Goal: Task Accomplishment & Management: Manage account settings

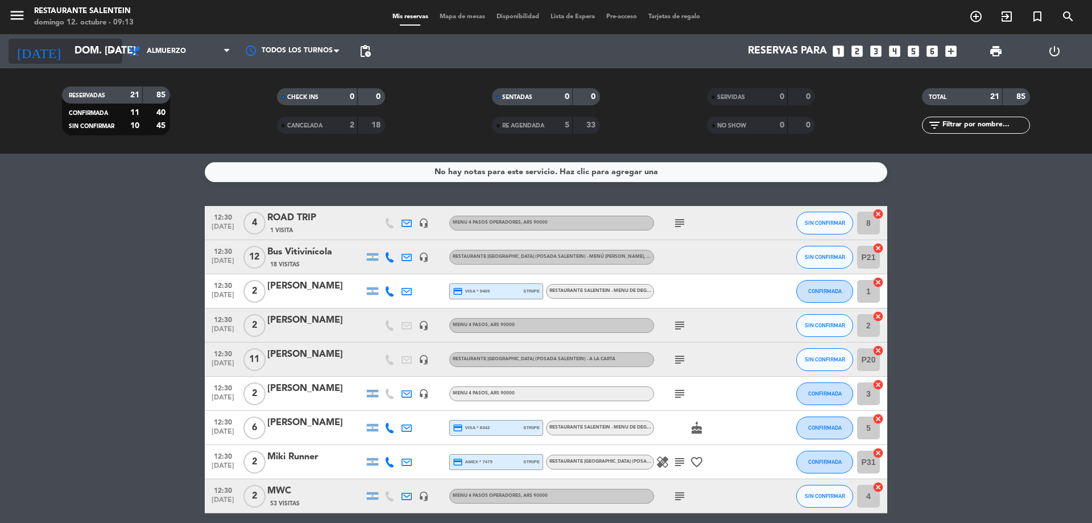
click at [110, 50] on icon "arrow_drop_down" at bounding box center [113, 51] width 14 height 14
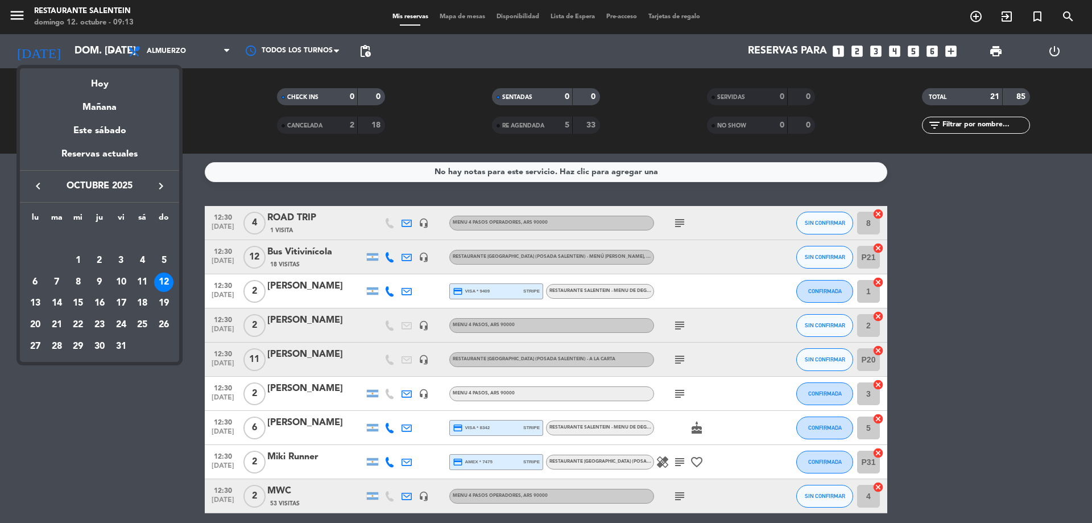
click at [163, 280] on div "12" at bounding box center [163, 281] width 19 height 19
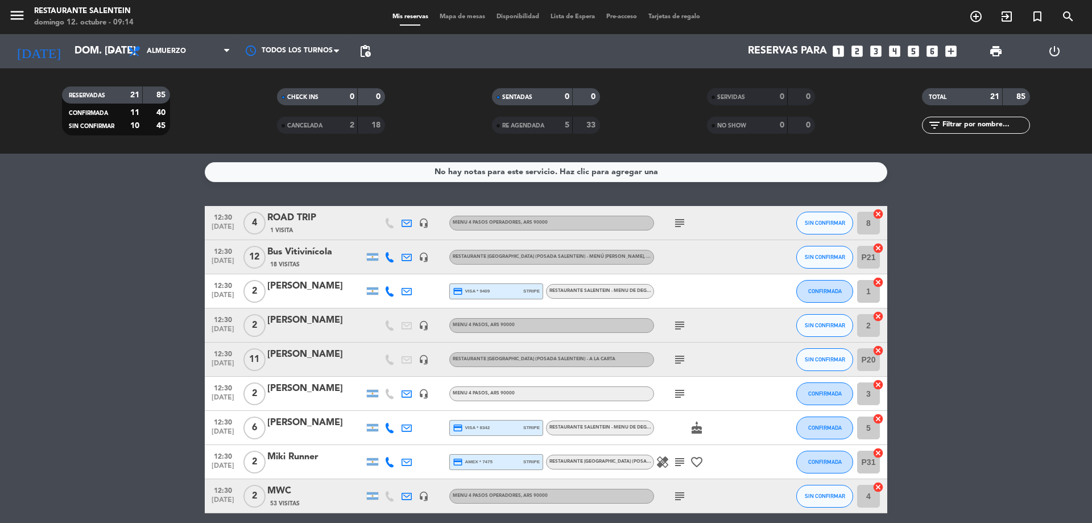
click at [572, 295] on div "RESTAURANTE SALENTEIN - Menu de Degustación 7 pasos , ARS 95000" at bounding box center [601, 290] width 104 height 7
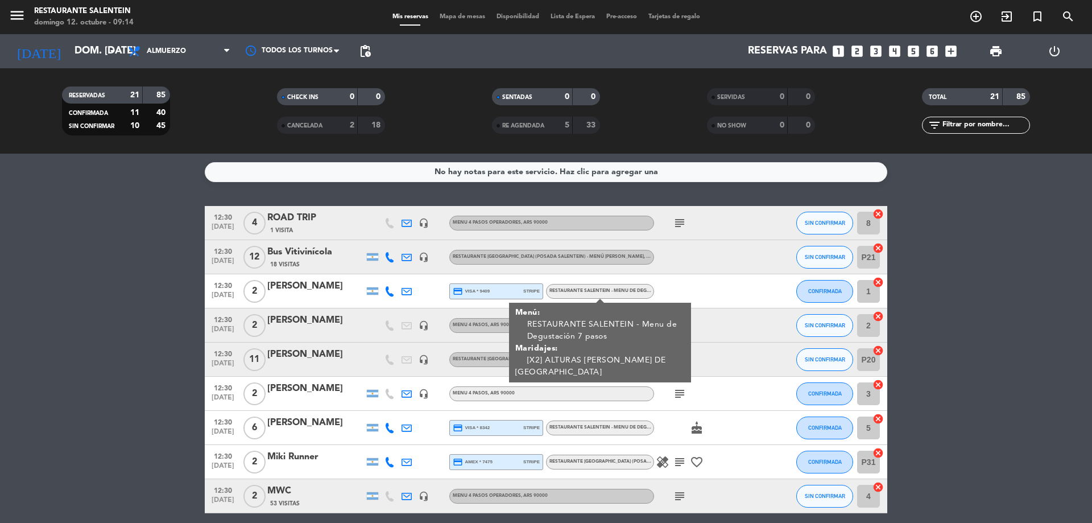
scroll to position [57, 0]
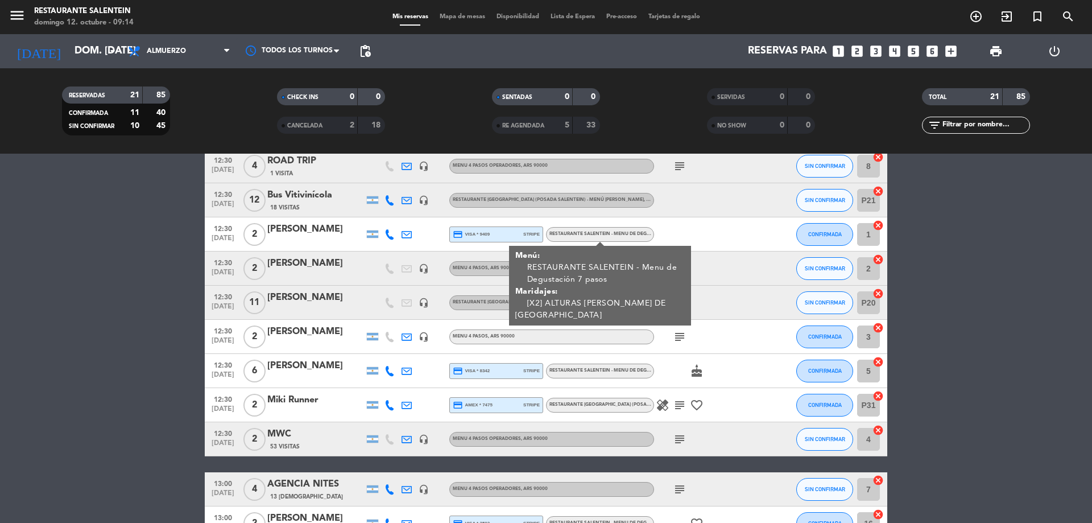
click at [473, 267] on span "Menu 4 pasos , ARS 90000" at bounding box center [484, 268] width 62 height 5
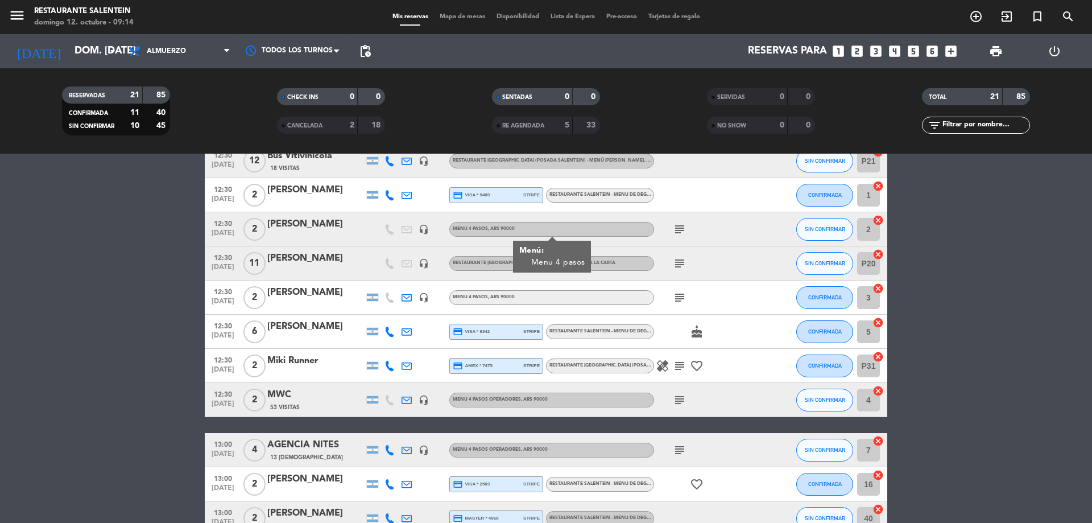
scroll to position [114, 0]
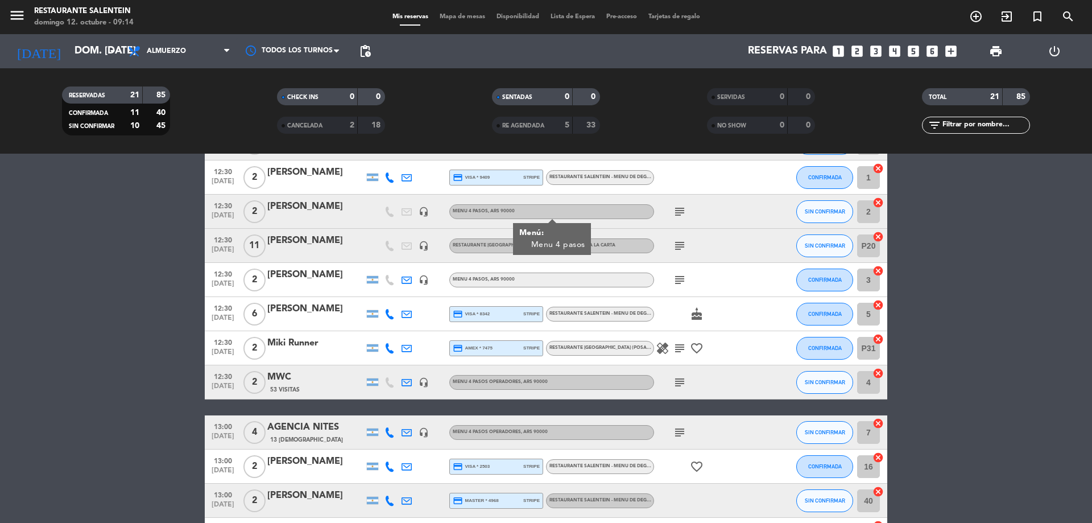
click at [715, 256] on div "subject" at bounding box center [705, 246] width 102 height 34
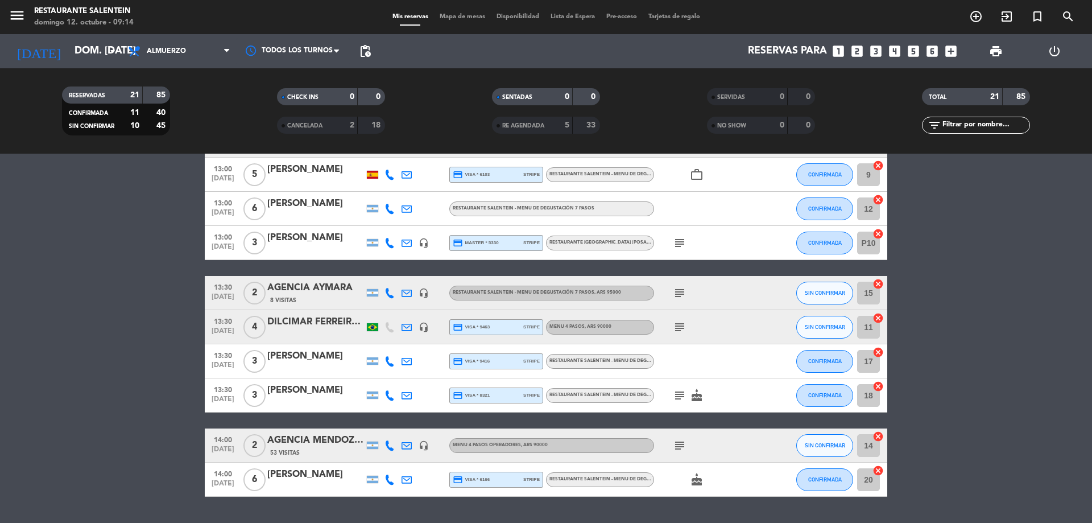
scroll to position [505, 0]
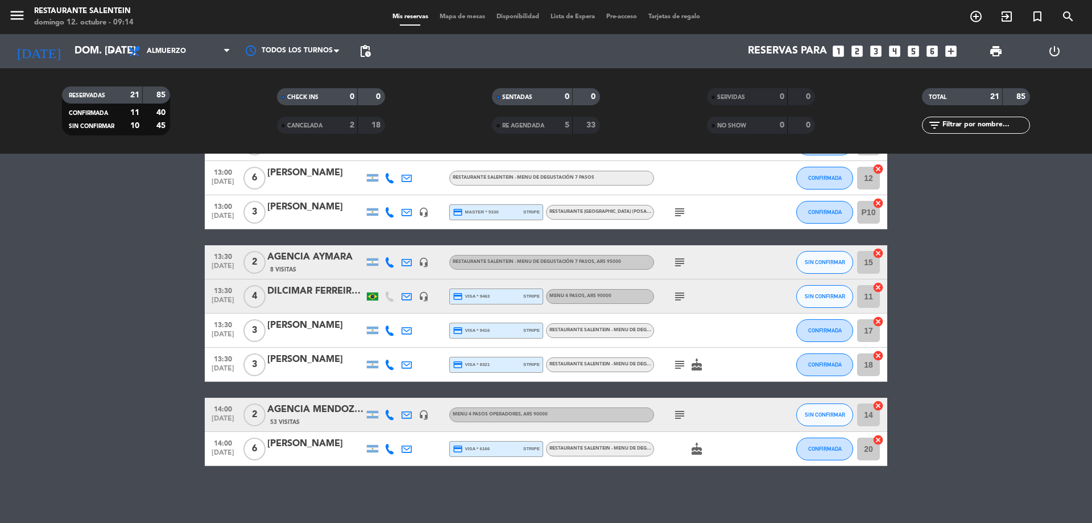
click at [571, 451] on span "RESTAURANTE SALENTEIN - Menu de Degustación 7 pasos" at bounding box center [620, 448] width 142 height 5
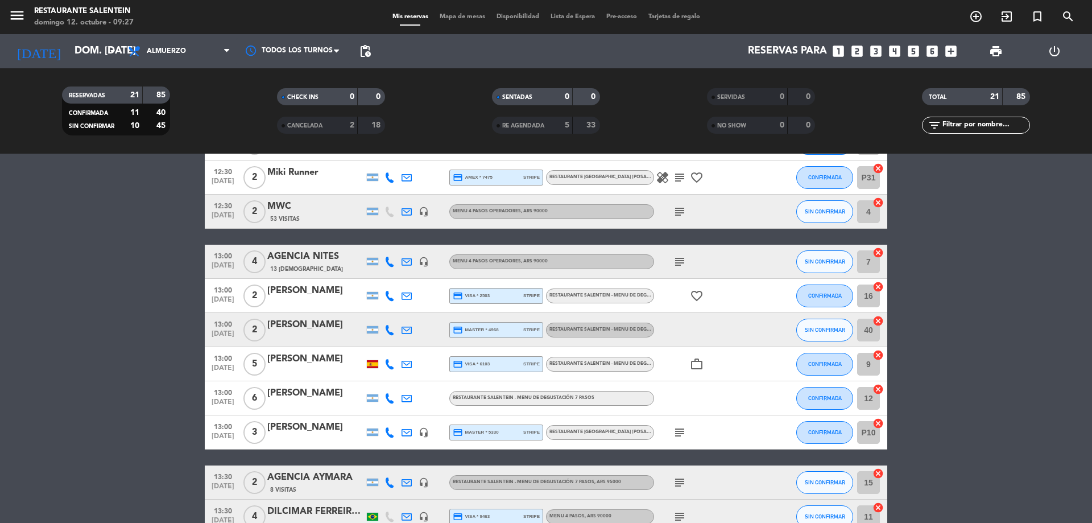
scroll to position [341, 0]
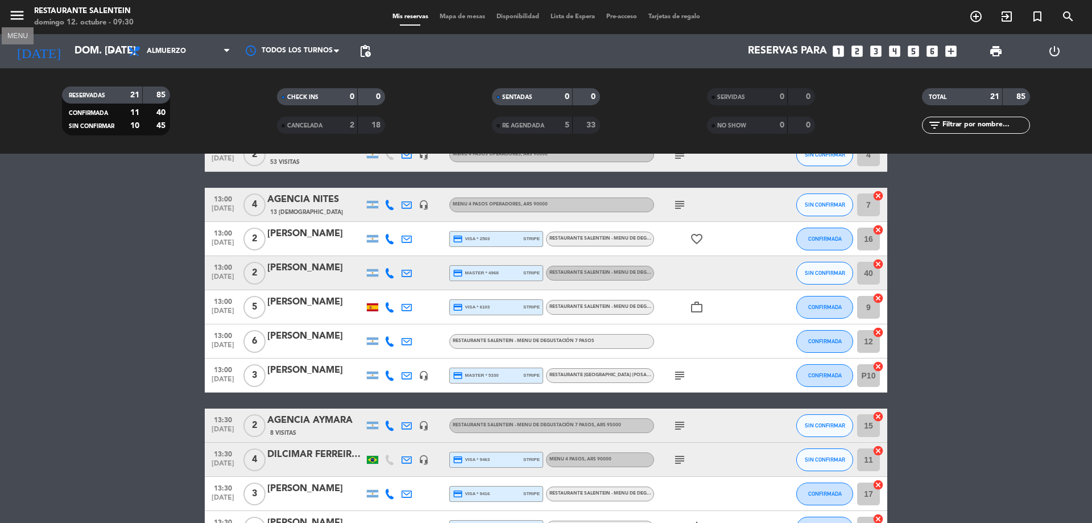
drag, startPoint x: 24, startPoint y: 18, endPoint x: 20, endPoint y: 27, distance: 9.2
click at [23, 18] on icon "menu" at bounding box center [17, 15] width 17 height 17
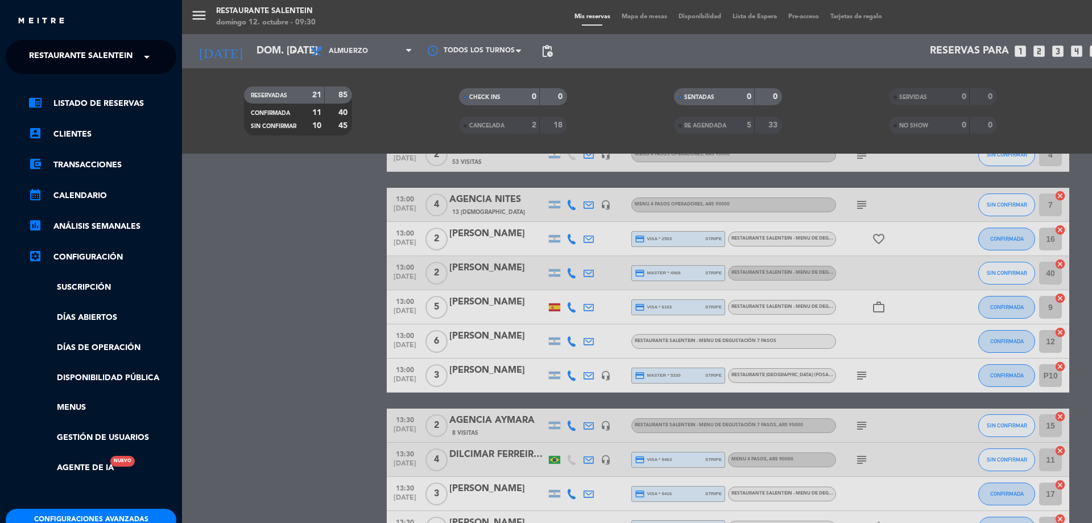
click at [89, 62] on span "Restaurante Salentein" at bounding box center [81, 57] width 104 height 24
click at [89, 88] on span "Bodega Salentein" at bounding box center [53, 87] width 82 height 13
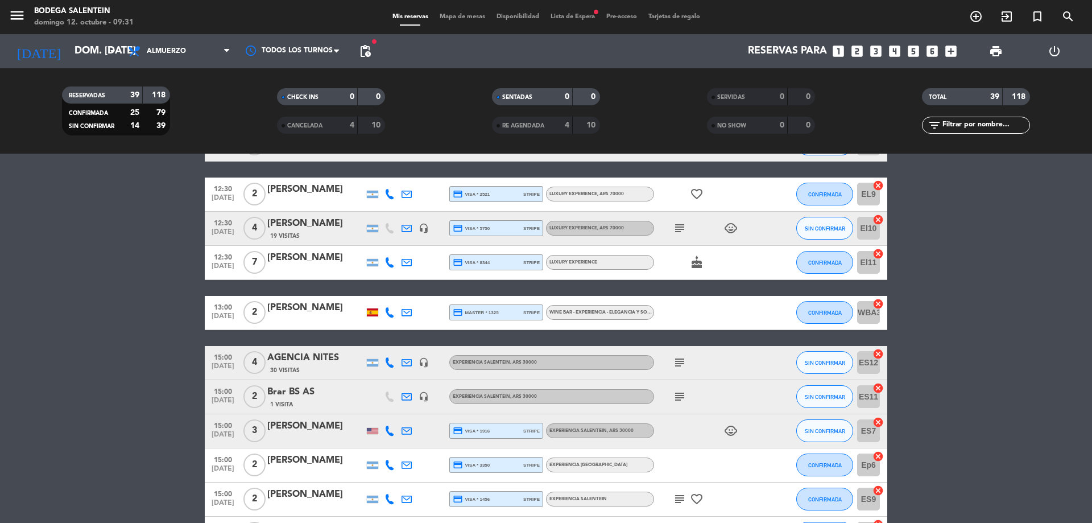
scroll to position [1081, 0]
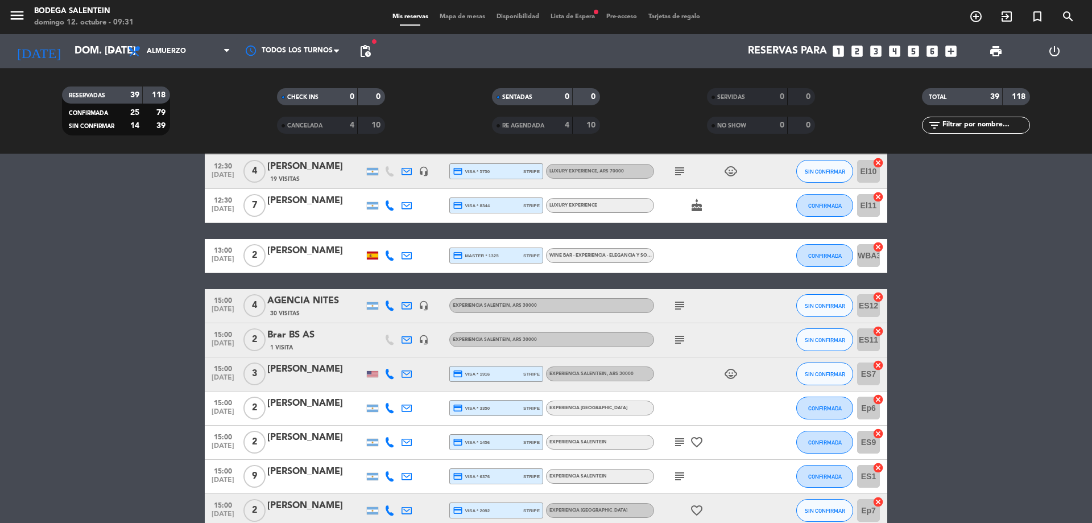
click at [601, 257] on span "WINE BAR - EXPERIENCIA - ELEGANCIA Y SOFISTICACIÓN DE [PERSON_NAME][GEOGRAPHIC_…" at bounding box center [646, 255] width 195 height 5
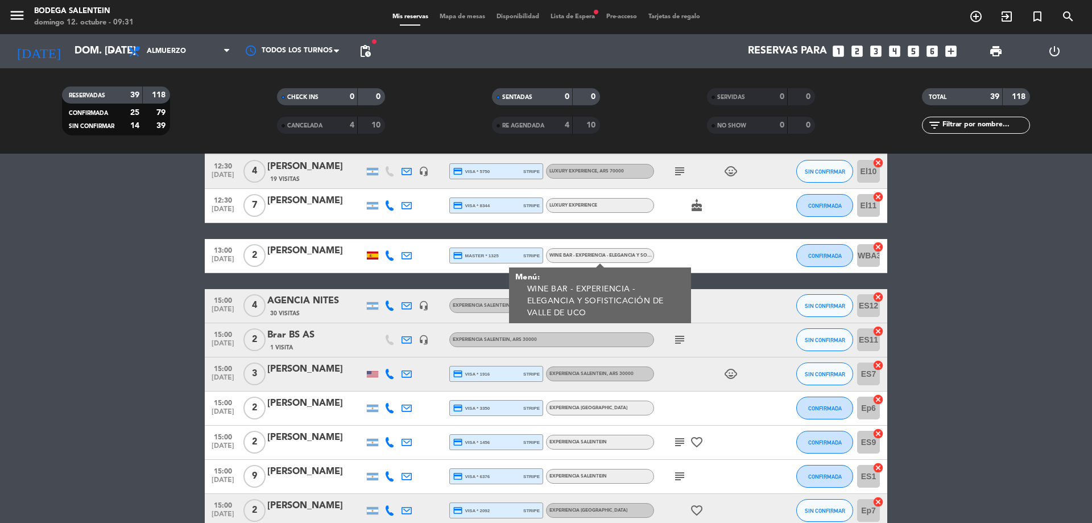
click at [602, 258] on span "WINE BAR - EXPERIENCIA - ELEGANCIA Y SOFISTICACIÓN DE [PERSON_NAME][GEOGRAPHIC_…" at bounding box center [646, 255] width 195 height 5
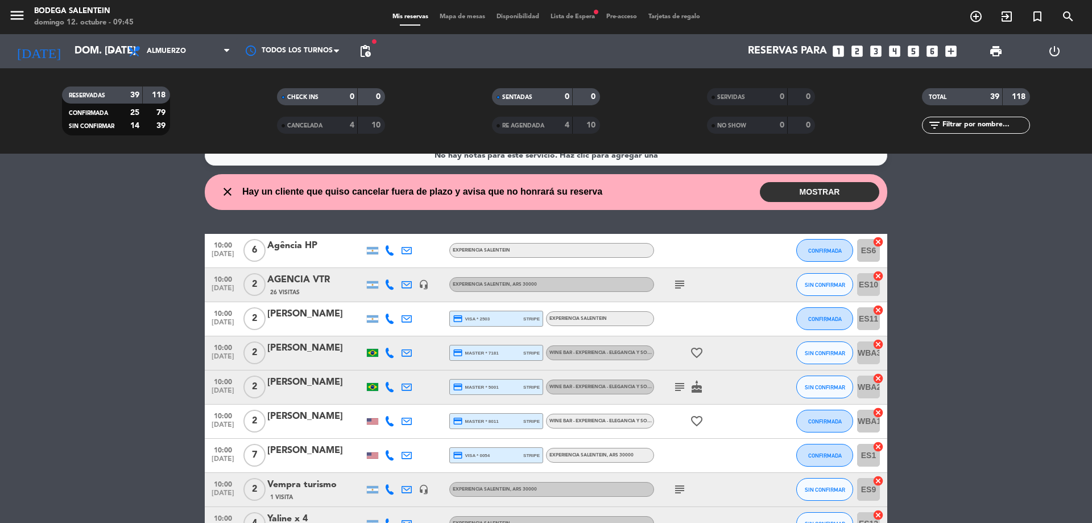
scroll to position [0, 0]
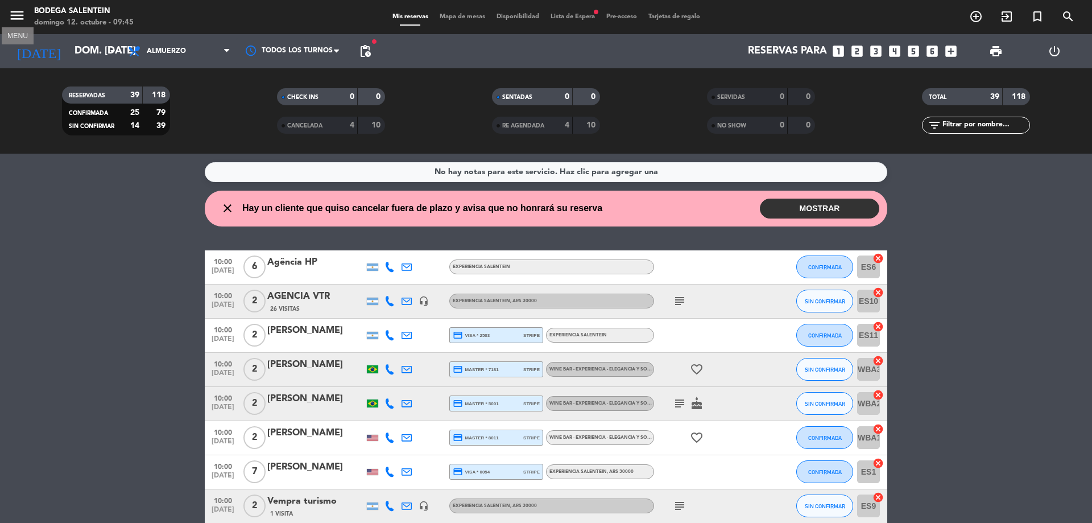
click at [20, 14] on icon "menu" at bounding box center [17, 15] width 17 height 17
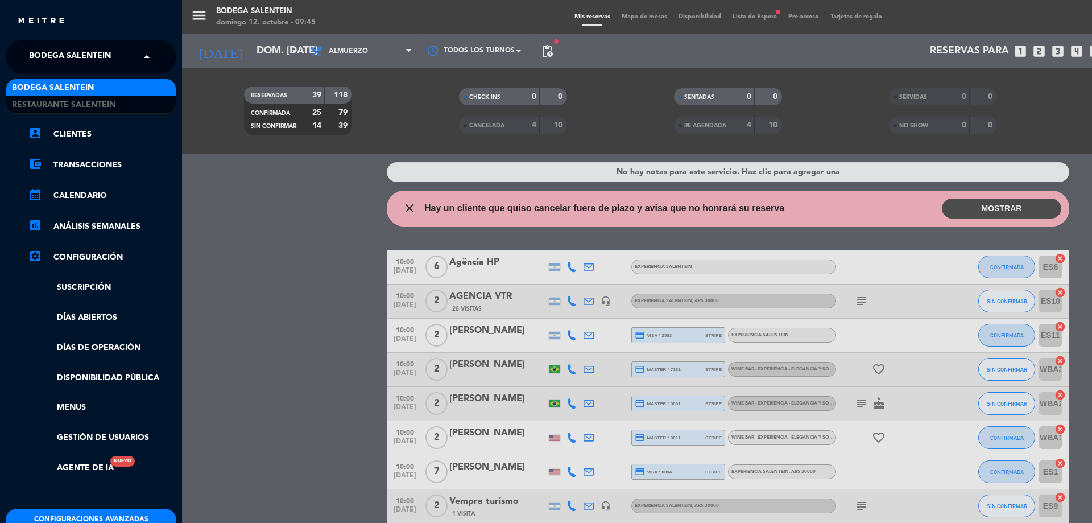
click at [141, 57] on span at bounding box center [149, 57] width 19 height 24
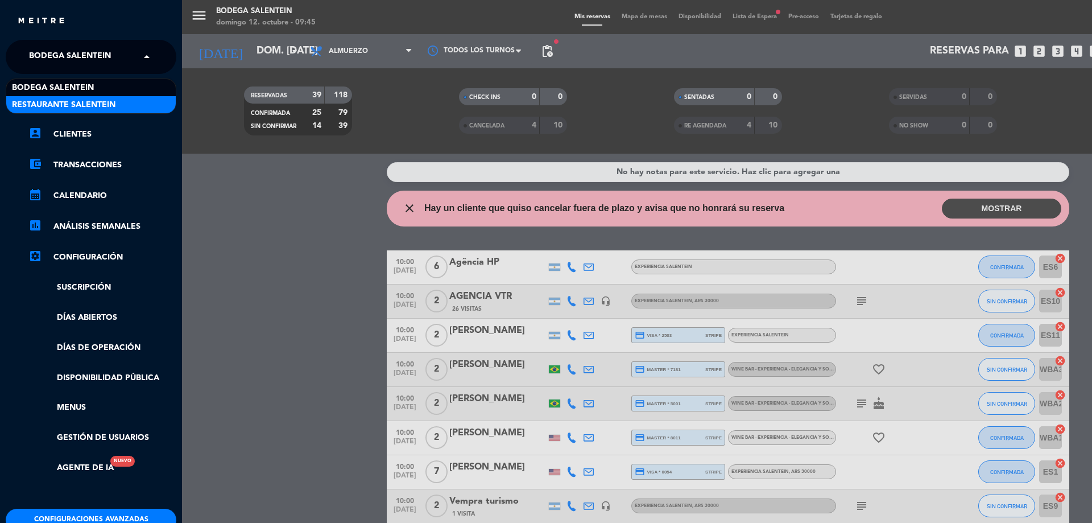
click at [88, 104] on span "Restaurante Salentein" at bounding box center [64, 104] width 104 height 13
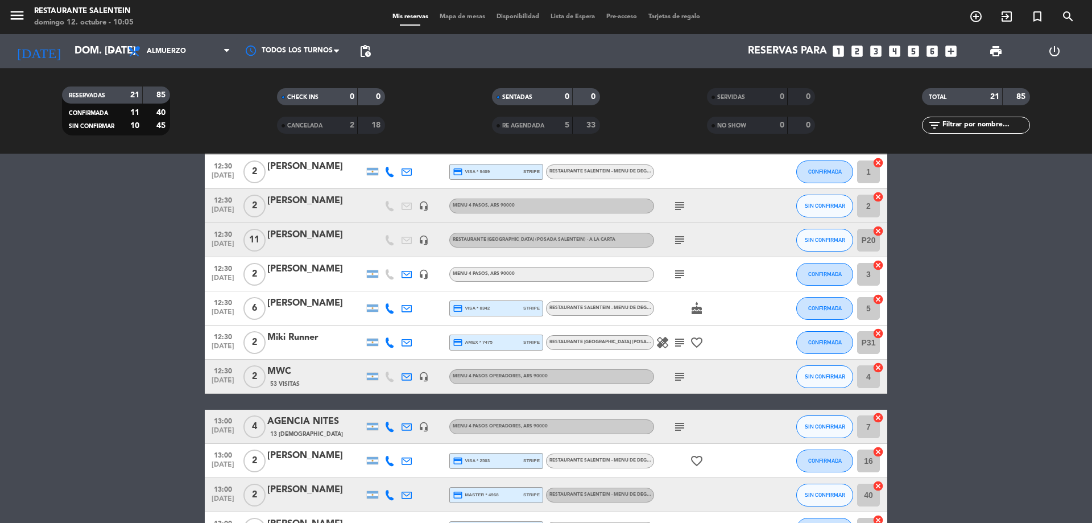
scroll to position [106, 0]
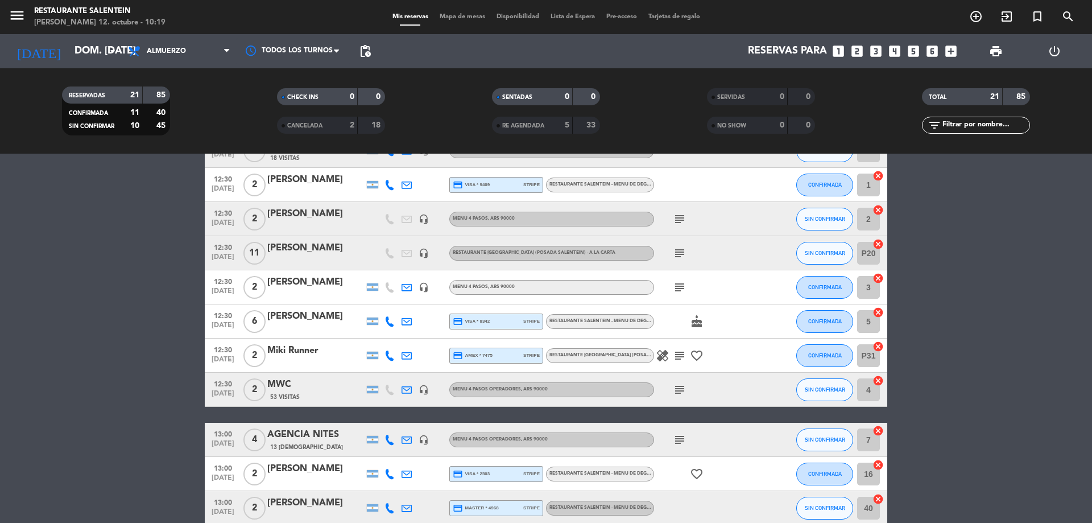
click at [763, 365] on div at bounding box center [772, 355] width 31 height 34
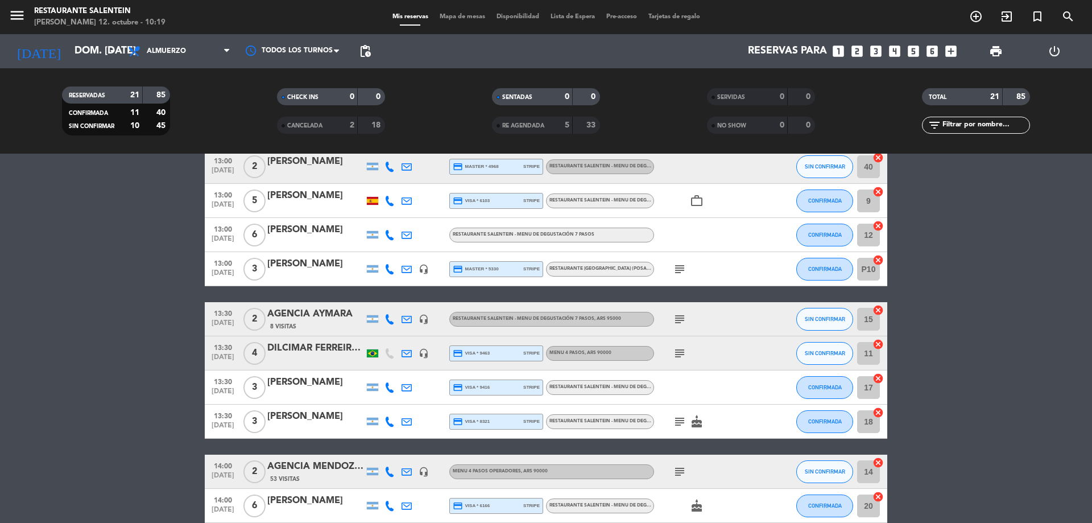
scroll to position [391, 0]
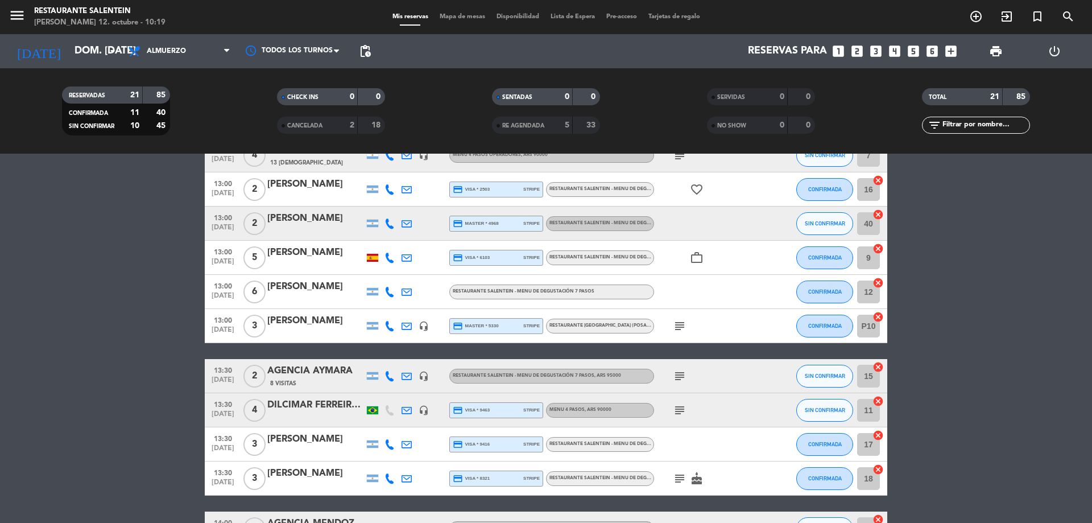
click at [635, 258] on span "RESTAURANTE SALENTEIN - Menu de Degustación 7 pasos" at bounding box center [620, 257] width 142 height 5
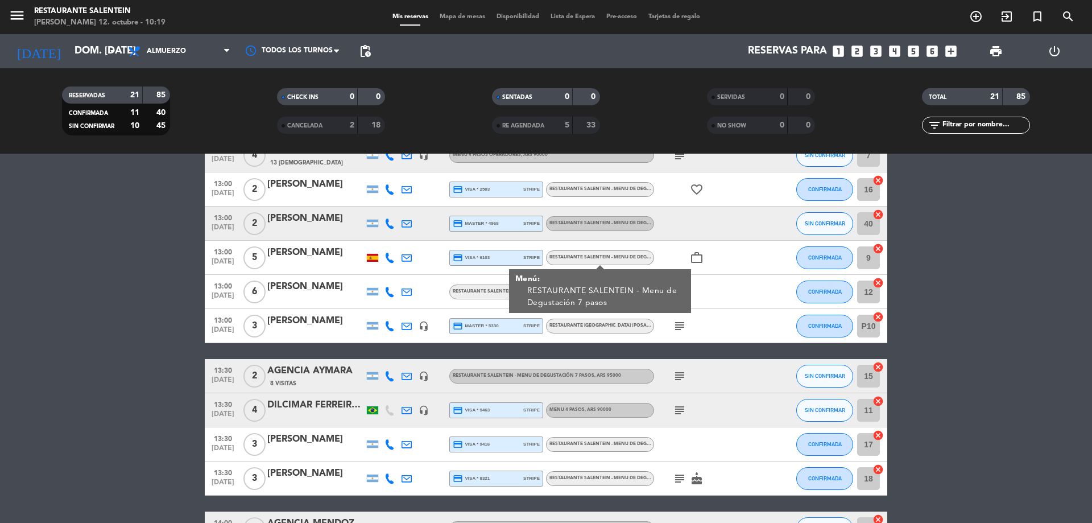
click at [635, 258] on span "RESTAURANTE SALENTEIN - Menu de Degustación 7 pasos" at bounding box center [620, 257] width 142 height 5
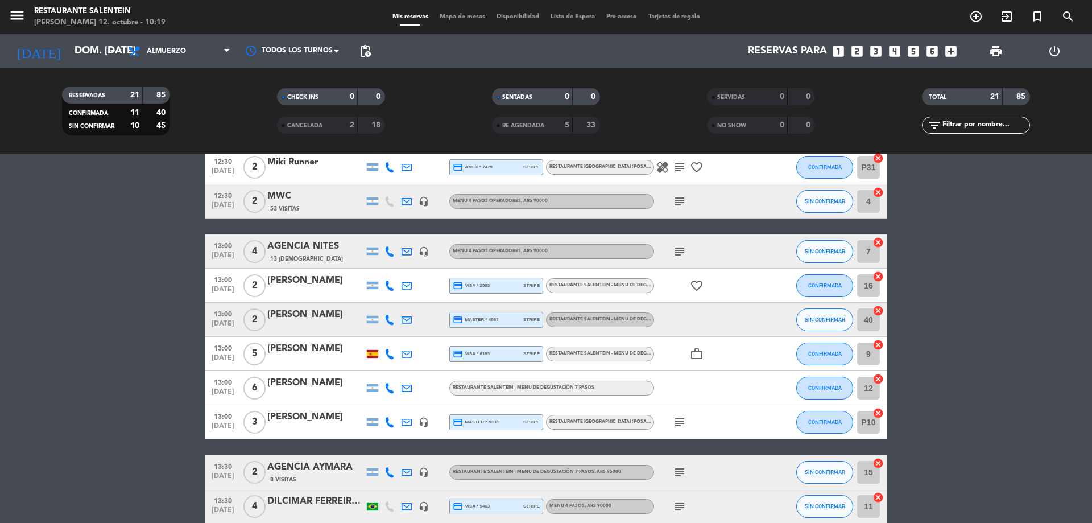
scroll to position [220, 0]
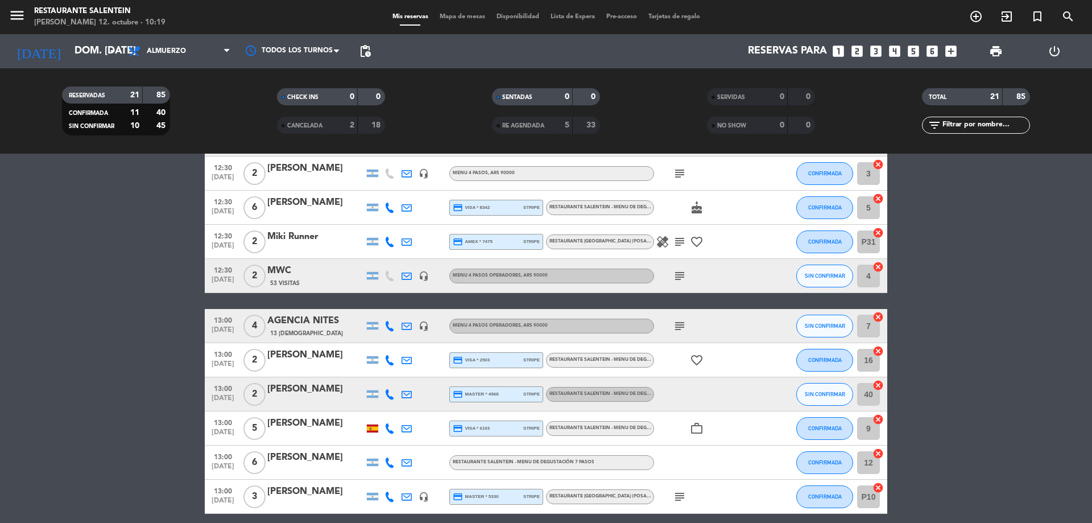
click at [633, 200] on div "RESTAURANTE SALENTEIN - Menu de Degustación 7 pasos" at bounding box center [600, 207] width 108 height 15
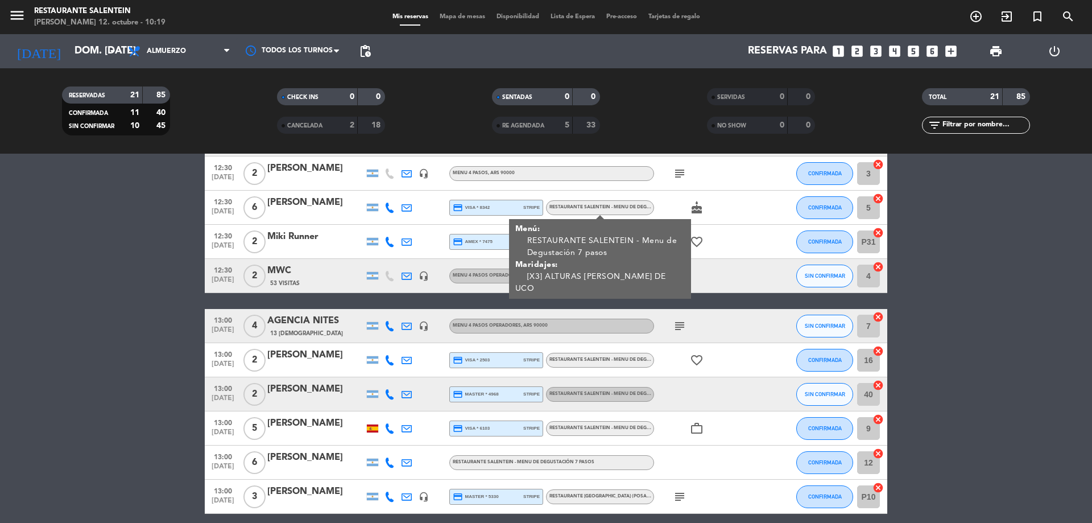
drag, startPoint x: 625, startPoint y: 208, endPoint x: 629, endPoint y: 212, distance: 6.0
click at [625, 208] on span "RESTAURANTE SALENTEIN - Menu de Degustación 7 pasos" at bounding box center [620, 207] width 142 height 5
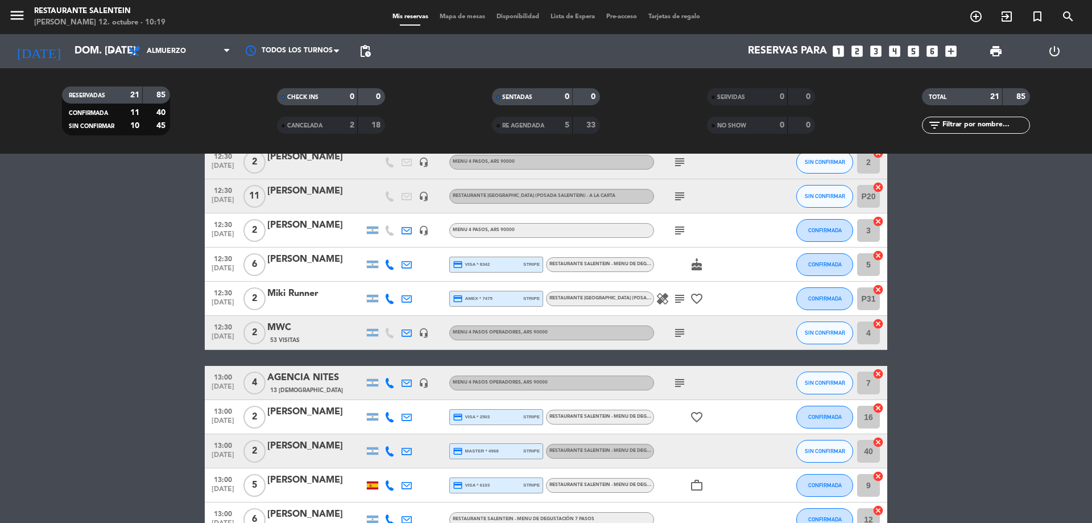
scroll to position [106, 0]
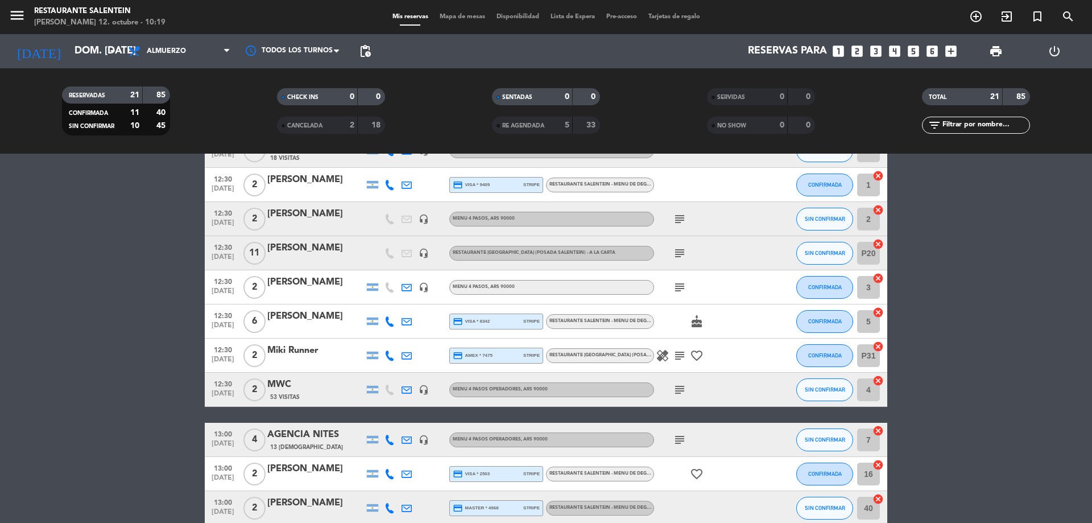
click at [633, 187] on span "RESTAURANTE SALENTEIN - Menu de Degustación 7 pasos , ARS 95000" at bounding box center [633, 184] width 168 height 5
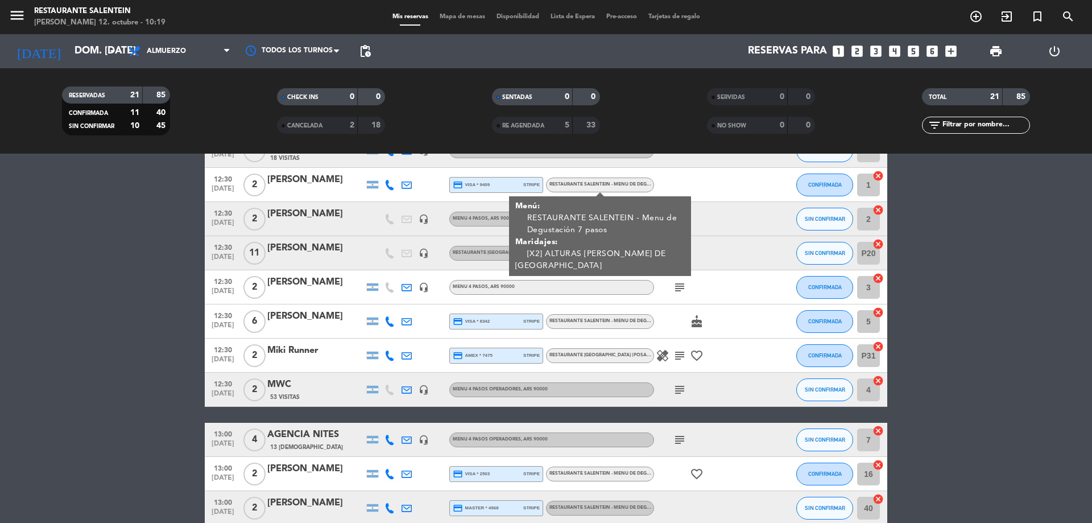
click at [725, 211] on div "subject" at bounding box center [705, 219] width 102 height 34
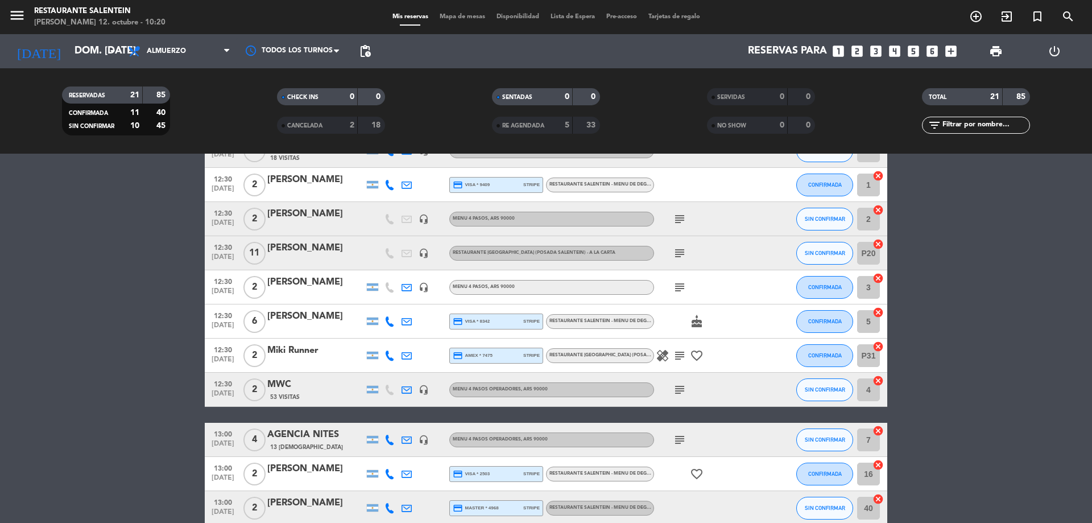
click at [621, 320] on span "RESTAURANTE SALENTEIN - Menu de Degustación 7 pasos" at bounding box center [620, 321] width 142 height 5
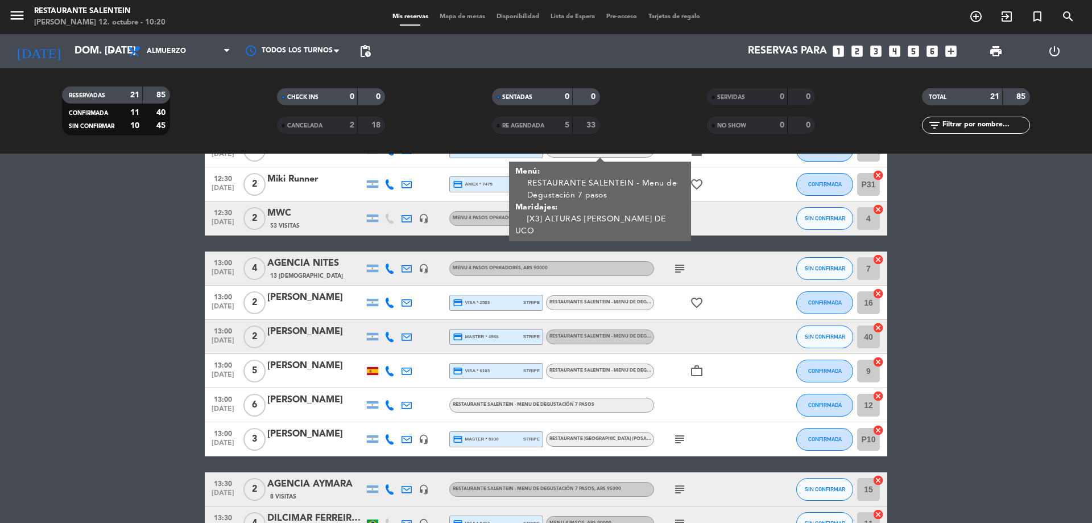
scroll to position [334, 0]
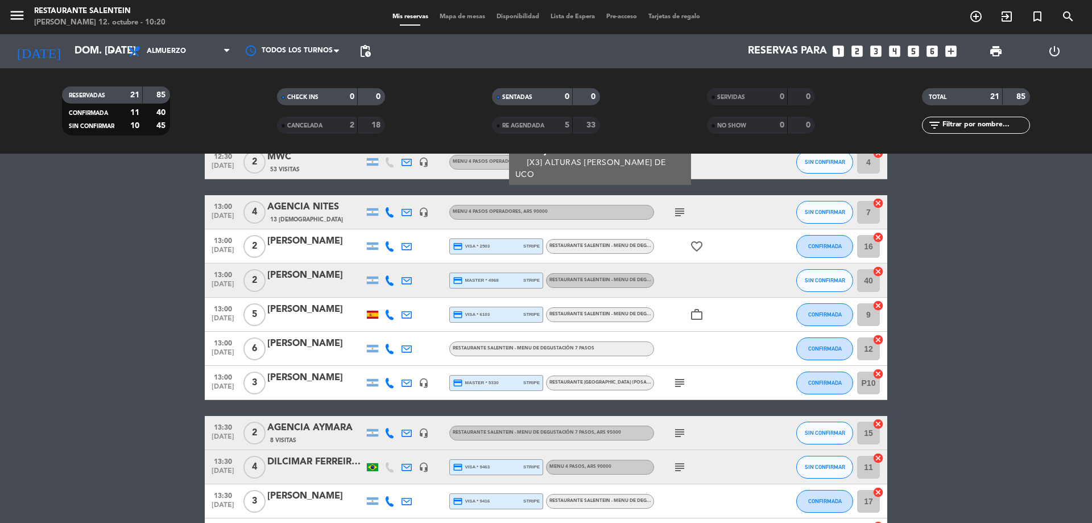
click at [623, 316] on span "RESTAURANTE SALENTEIN - Menu de Degustación 7 pasos" at bounding box center [620, 314] width 142 height 5
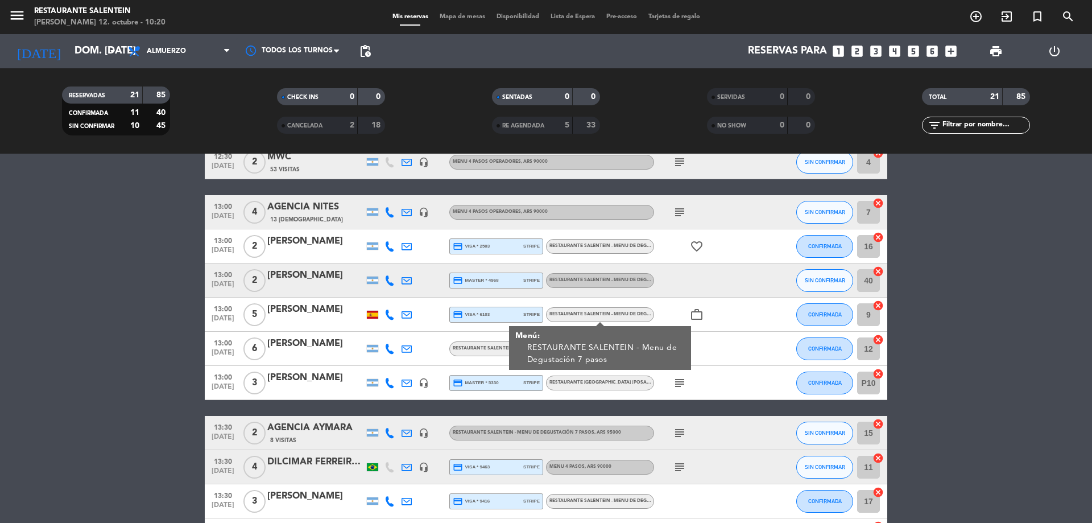
click at [773, 336] on div at bounding box center [772, 349] width 31 height 34
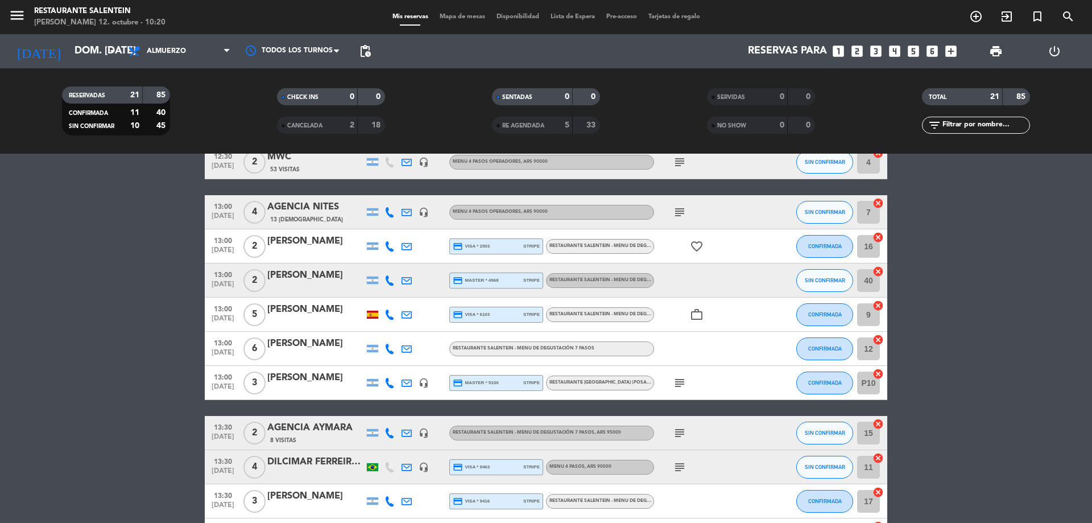
click at [559, 349] on span "RESTAURANTE SALENTEIN - Menu de Degustación 7 pasos" at bounding box center [524, 348] width 142 height 5
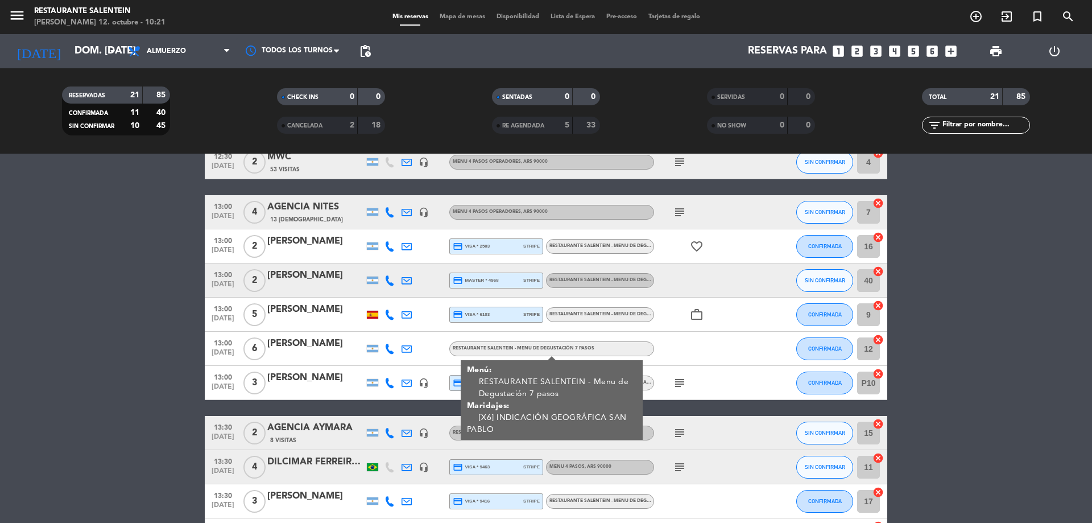
click at [725, 366] on div "subject" at bounding box center [705, 383] width 102 height 34
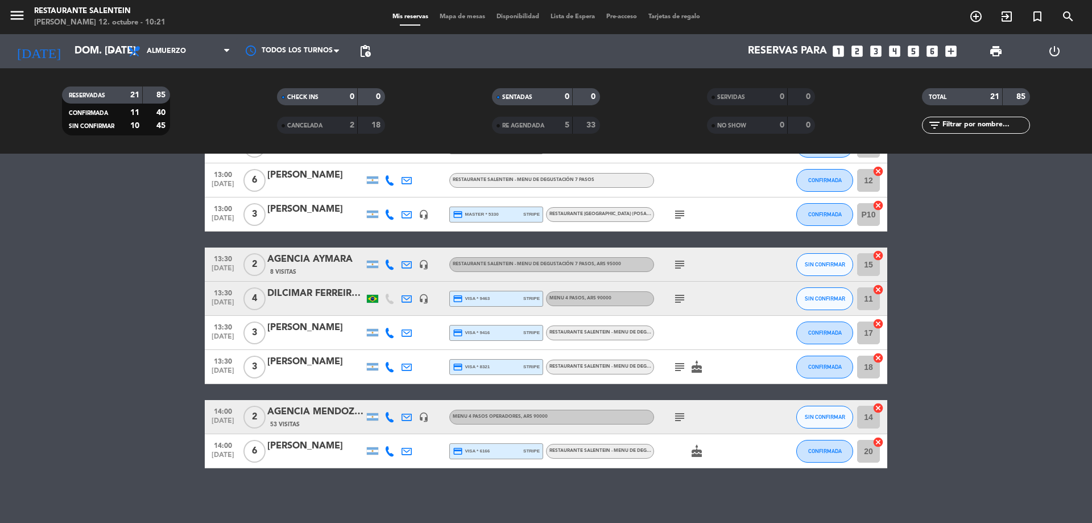
scroll to position [505, 0]
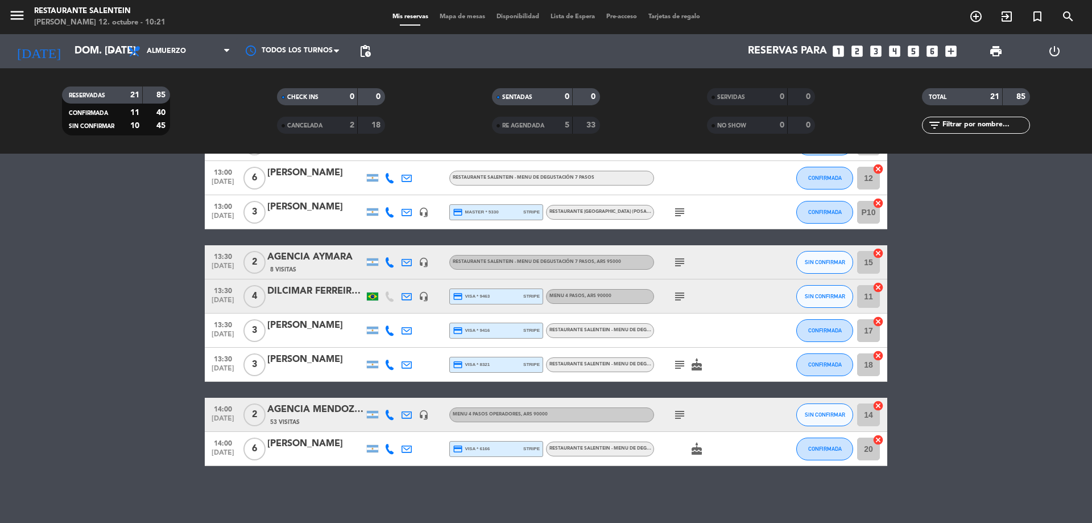
click at [600, 332] on span "RESTAURANTE SALENTEIN - Menu de Degustación 7 pasos" at bounding box center [620, 330] width 142 height 5
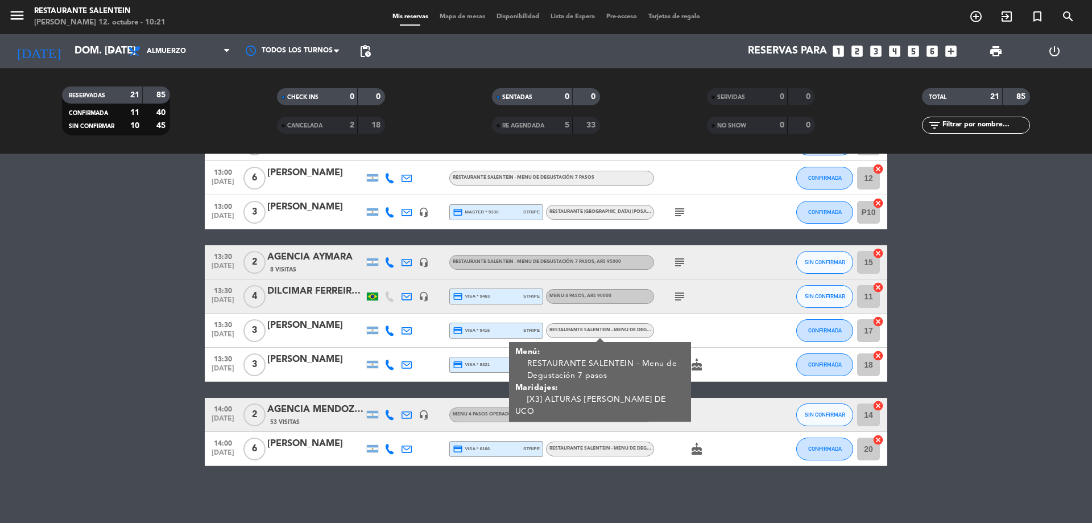
drag, startPoint x: 741, startPoint y: 349, endPoint x: 731, endPoint y: 356, distance: 12.6
click at [741, 352] on div "subject cake" at bounding box center [705, 365] width 102 height 34
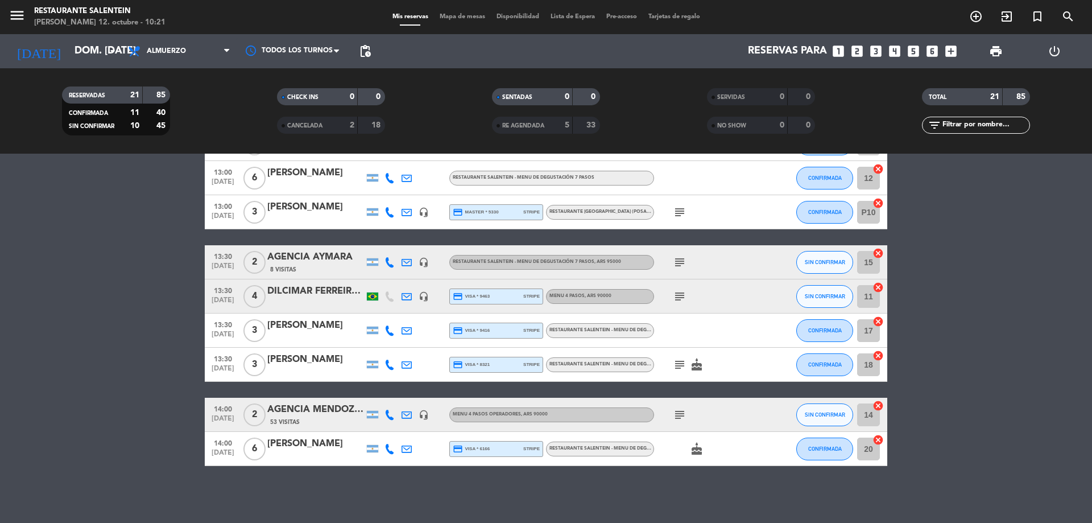
click at [631, 364] on span "RESTAURANTE SALENTEIN - Menu de Degustación 7 pasos" at bounding box center [620, 364] width 142 height 5
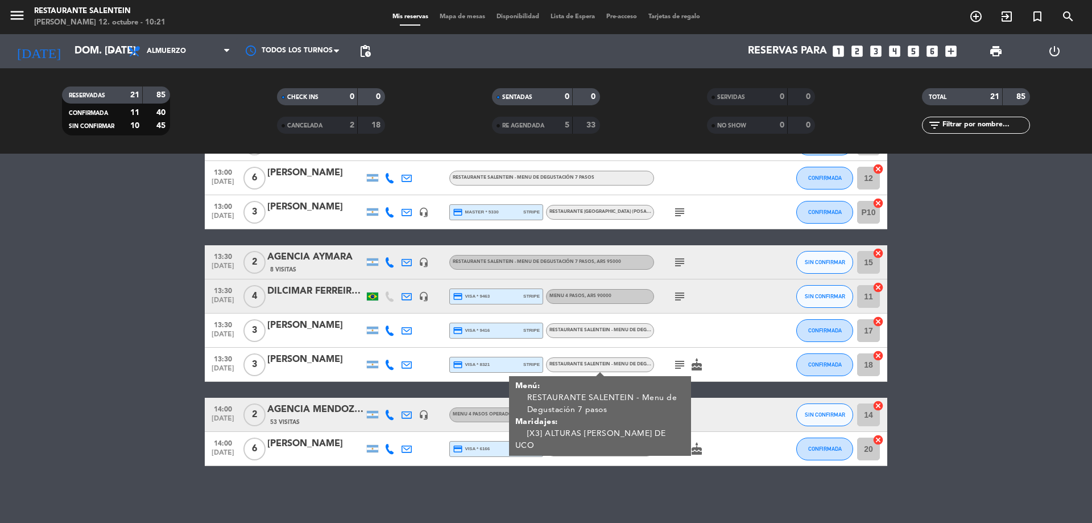
click at [608, 330] on span "RESTAURANTE SALENTEIN - Menu de Degustación 7 pasos" at bounding box center [620, 330] width 142 height 5
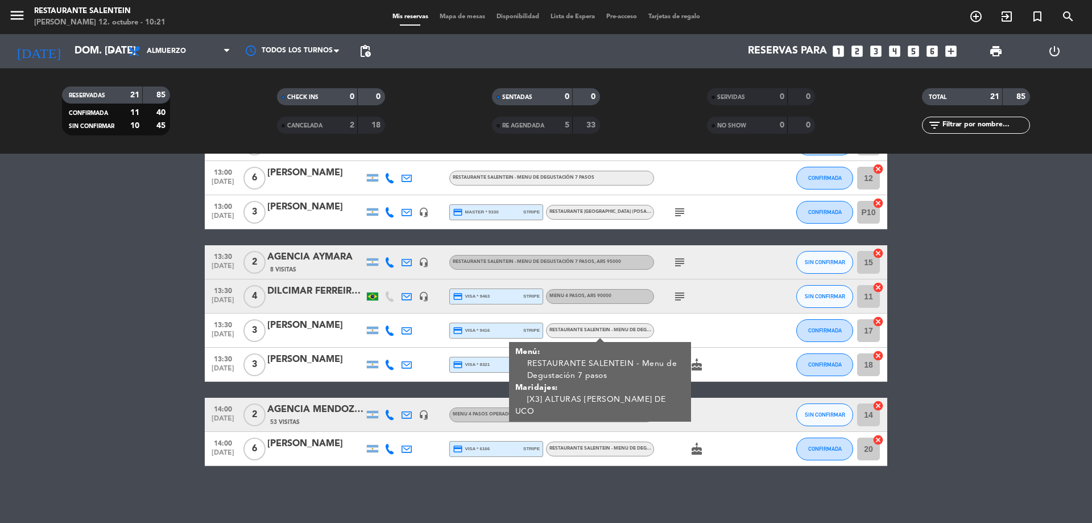
click at [768, 329] on div at bounding box center [772, 330] width 31 height 34
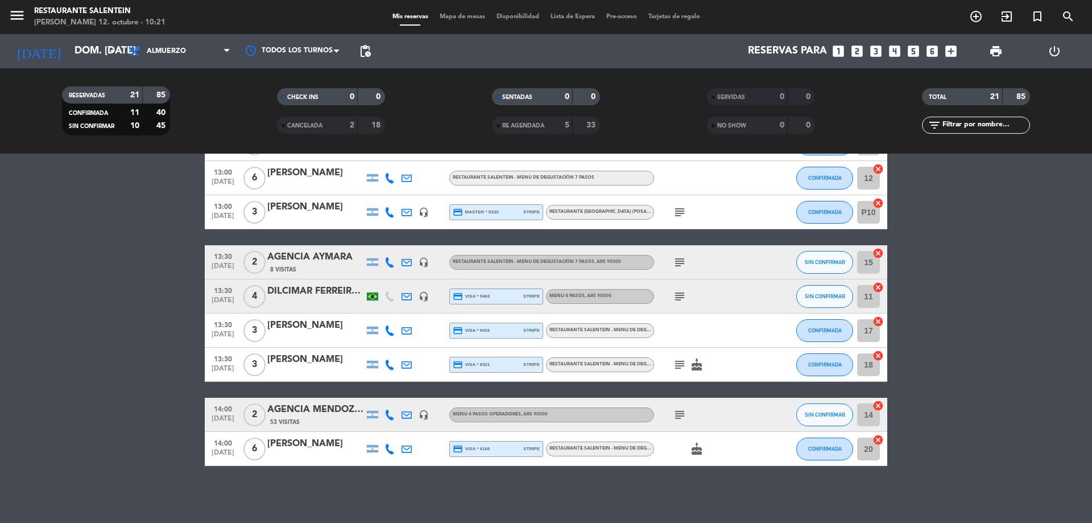
click at [625, 448] on span "RESTAURANTE SALENTEIN - Menu de Degustación 7 pasos" at bounding box center [620, 448] width 142 height 5
